Goal: Find specific page/section: Find specific page/section

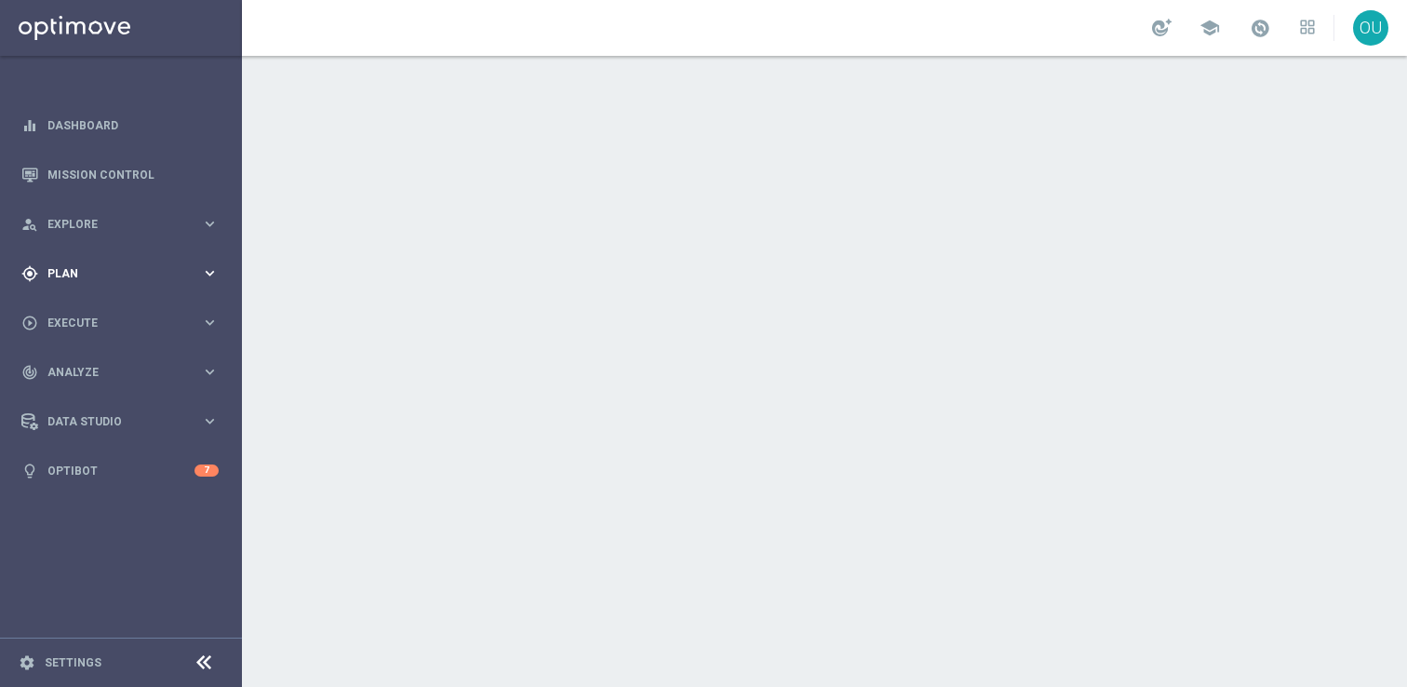
click at [128, 272] on span "Plan" at bounding box center [124, 273] width 154 height 11
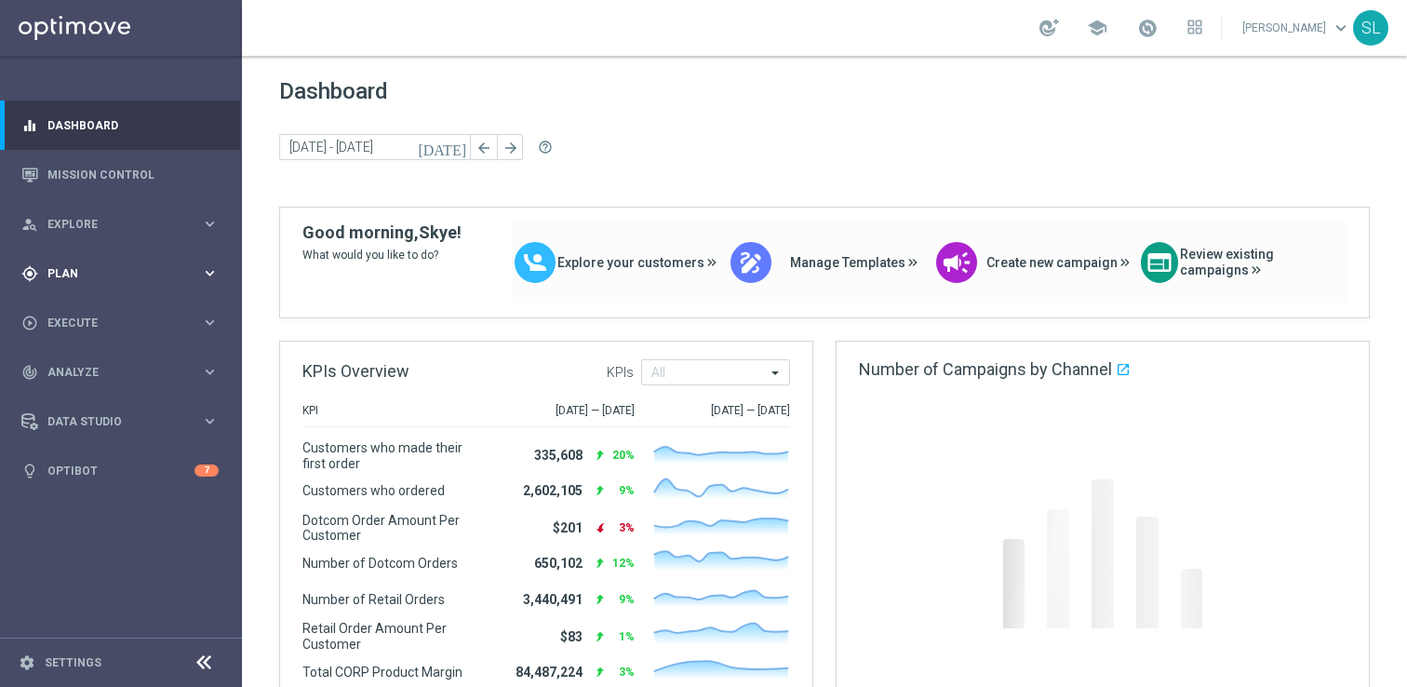
click at [128, 272] on span "Plan" at bounding box center [124, 273] width 154 height 11
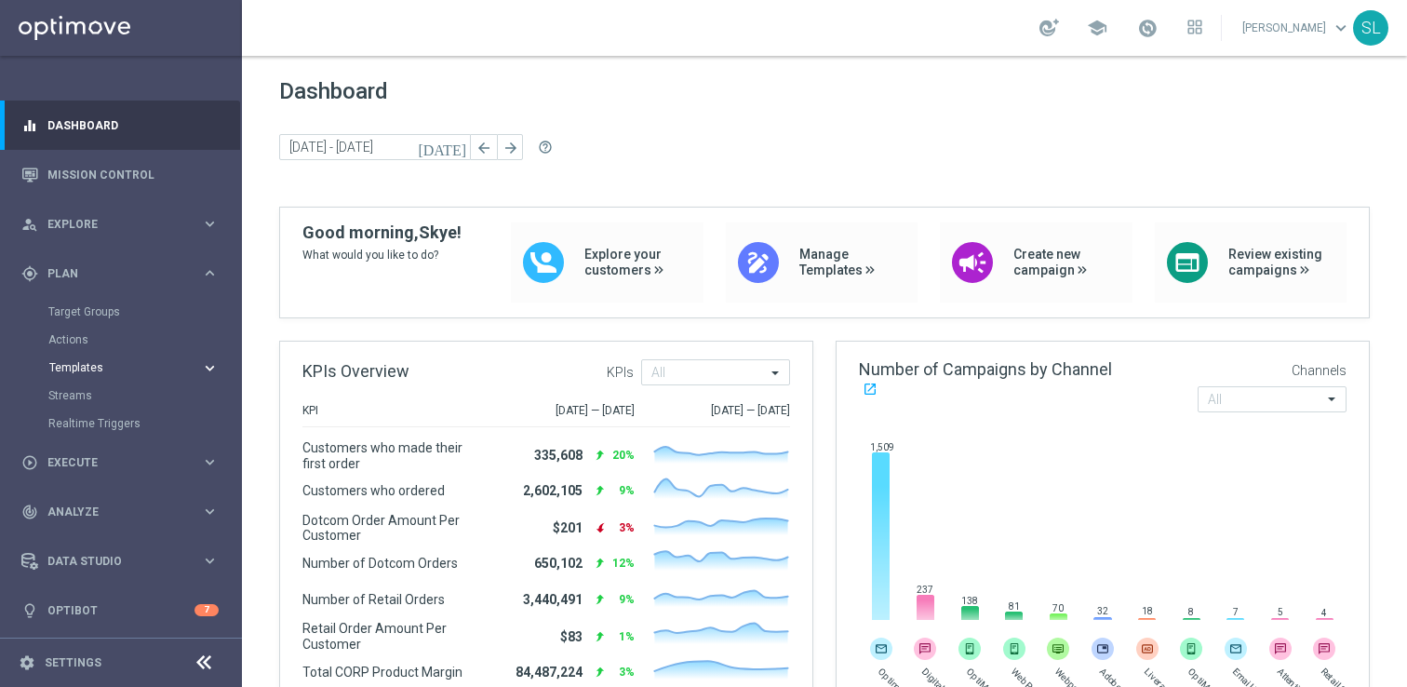
click at [194, 366] on div "Templates" at bounding box center [125, 367] width 152 height 11
click at [96, 505] on link "Webpage Pop-up" at bounding box center [126, 507] width 136 height 15
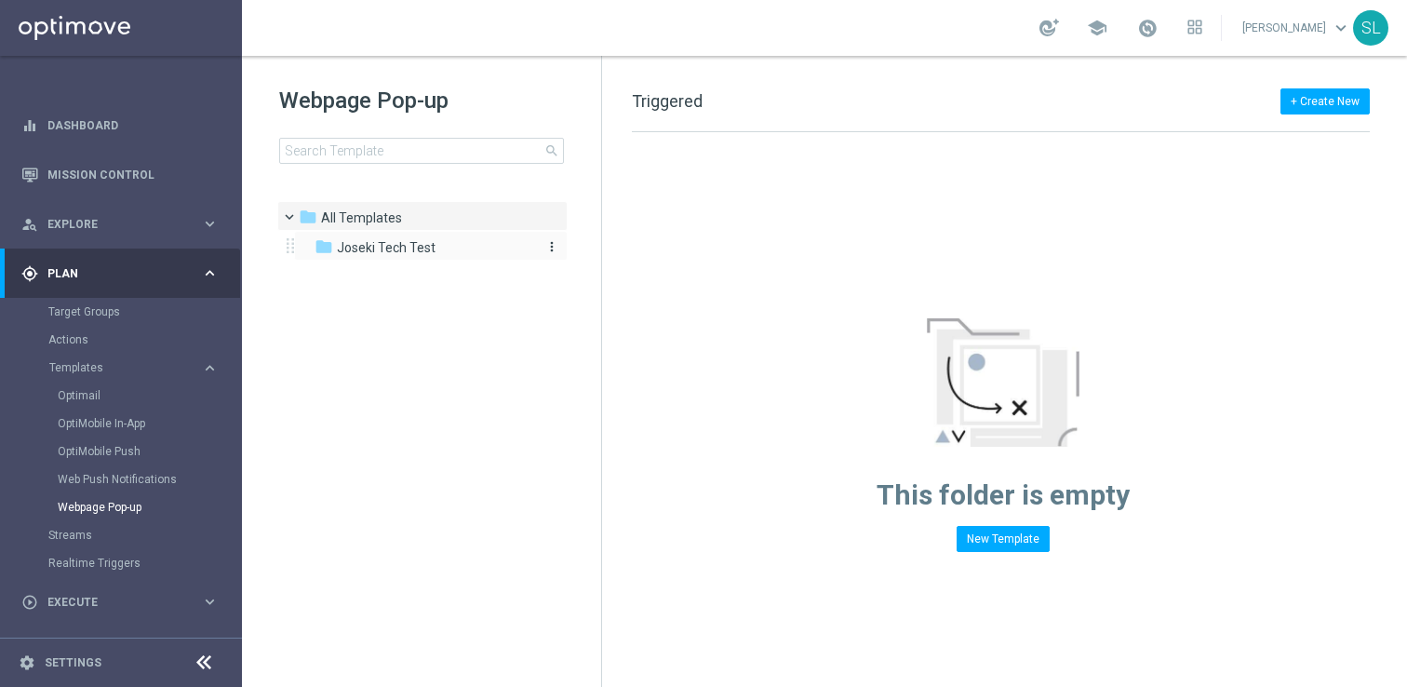
click at [419, 249] on span "Joseki Tech Test" at bounding box center [386, 247] width 99 height 17
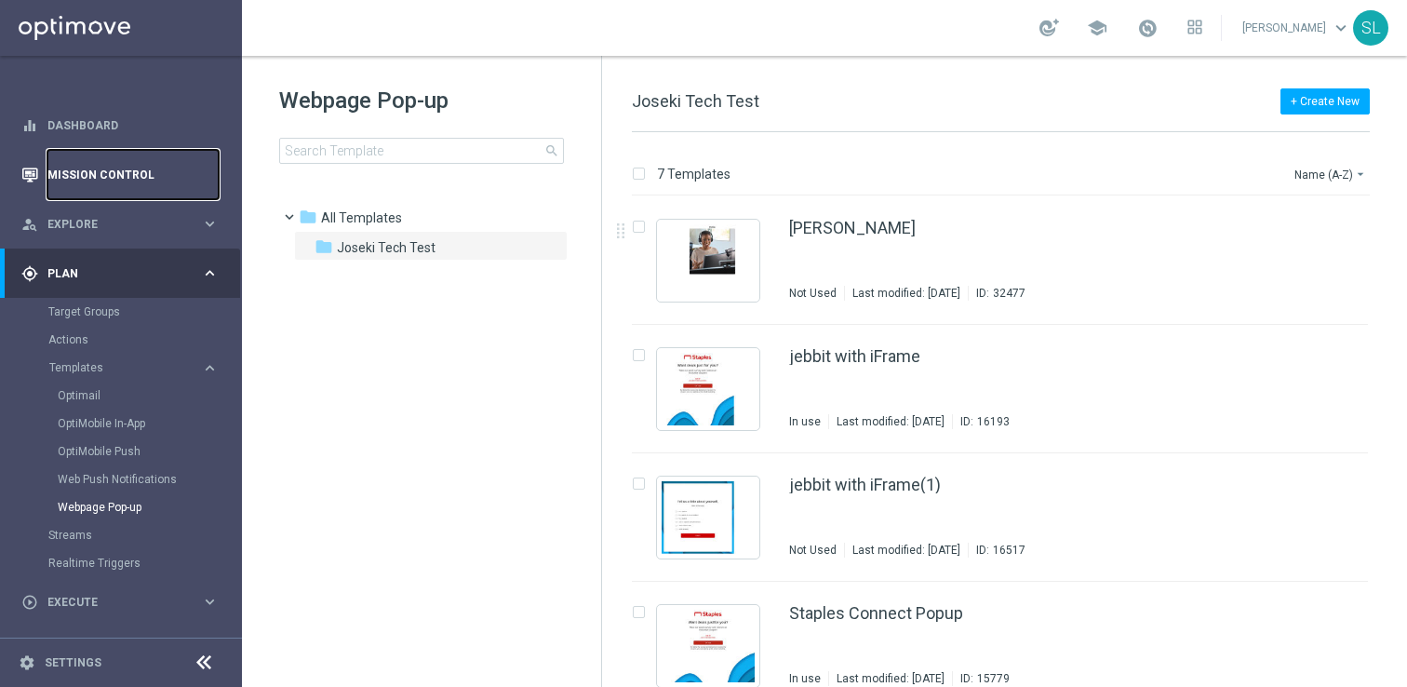
click at [98, 169] on link "Mission Control" at bounding box center [132, 174] width 171 height 49
